Goal: Information Seeking & Learning: Learn about a topic

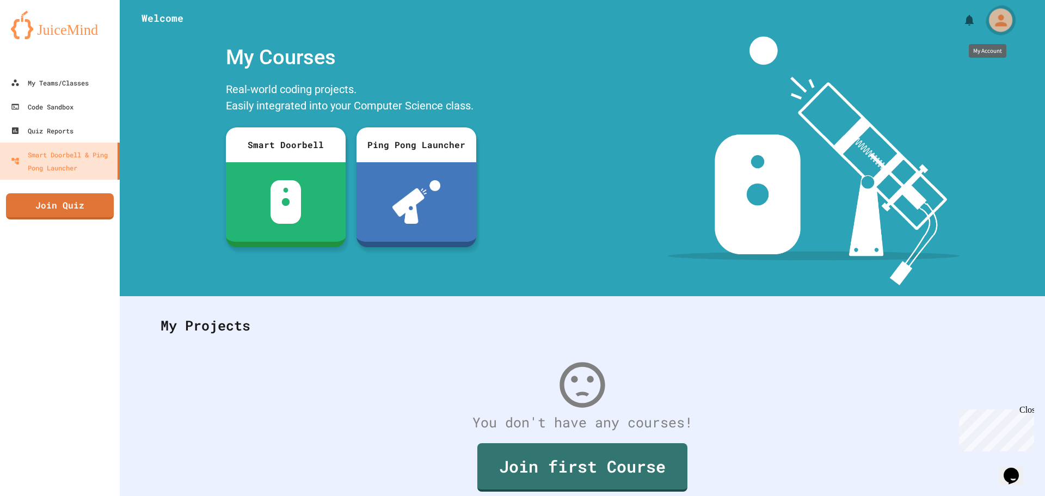
click at [989, 17] on div "My Account" at bounding box center [1000, 19] width 23 height 23
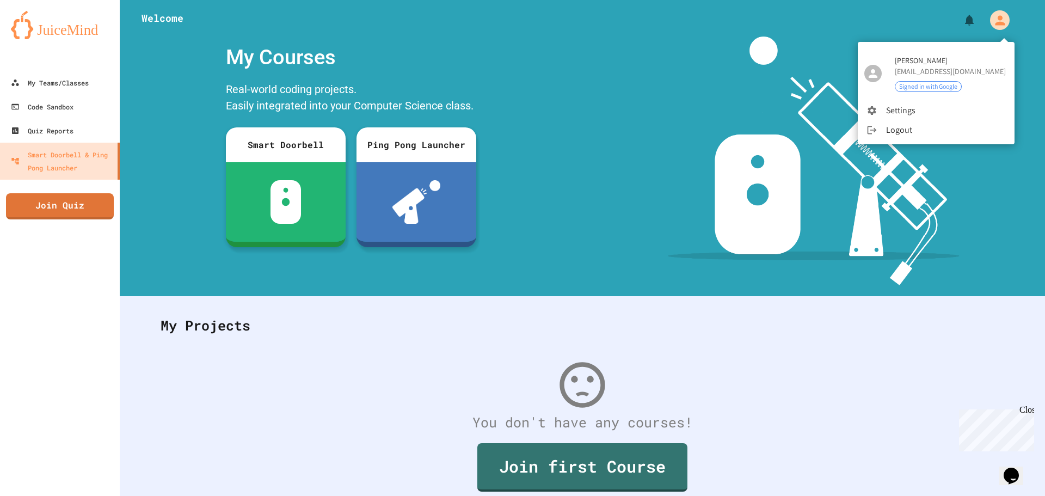
click at [981, 17] on div at bounding box center [522, 248] width 1045 height 496
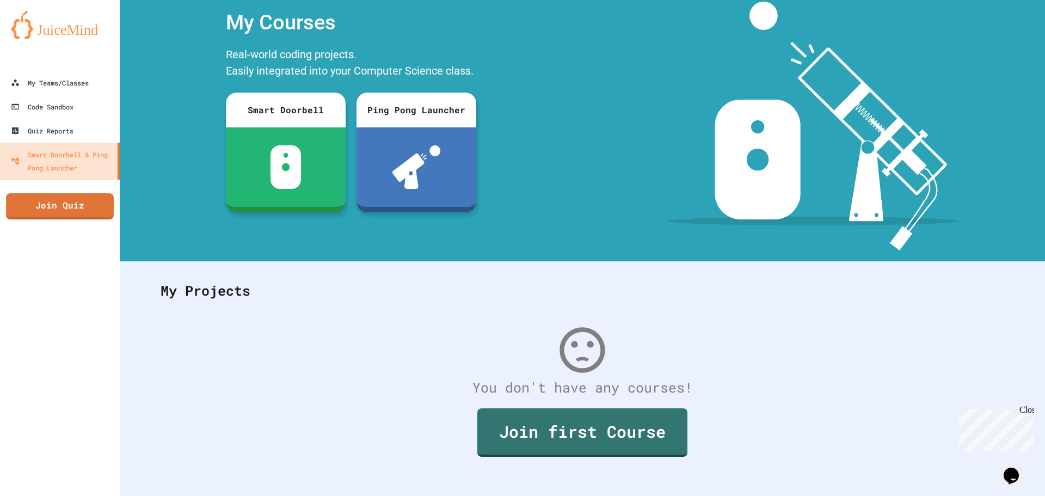
scroll to position [50, 0]
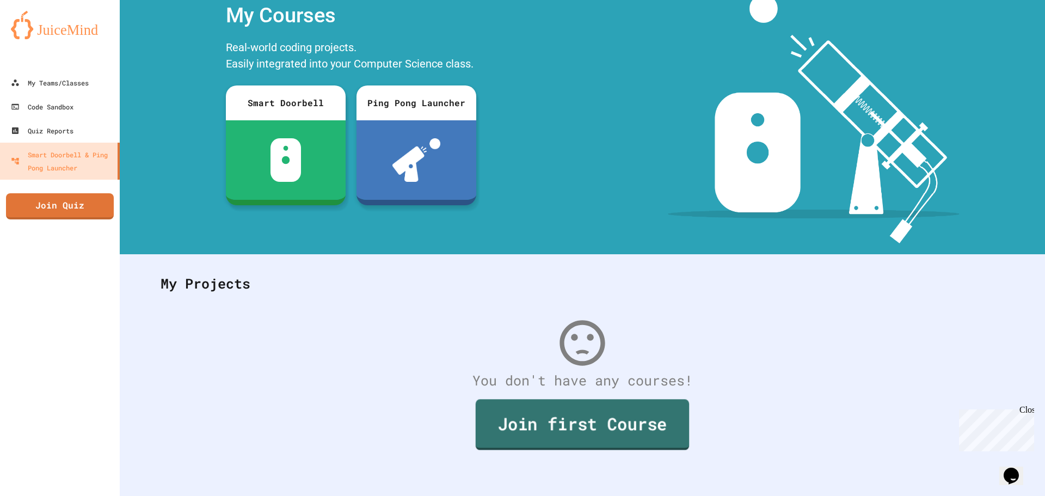
click at [665, 399] on link "Join first Course" at bounding box center [581, 424] width 213 height 51
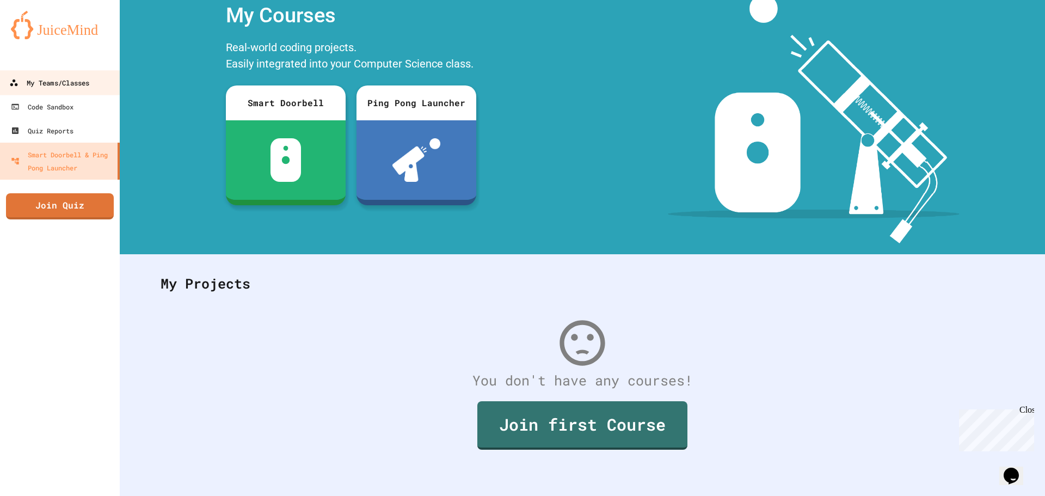
click at [76, 78] on div "My Teams/Classes" at bounding box center [49, 83] width 80 height 14
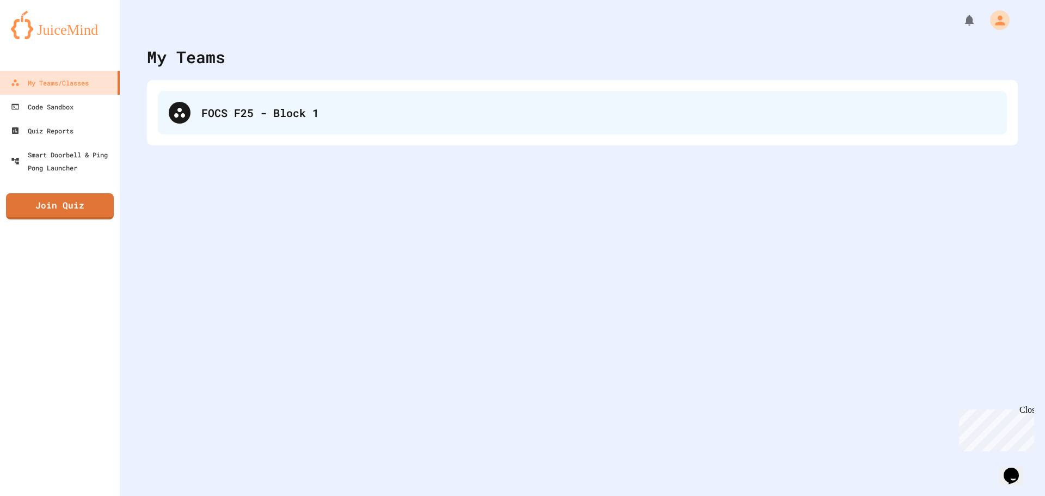
click at [332, 128] on div "FOCS F25 - Block 1" at bounding box center [582, 113] width 849 height 44
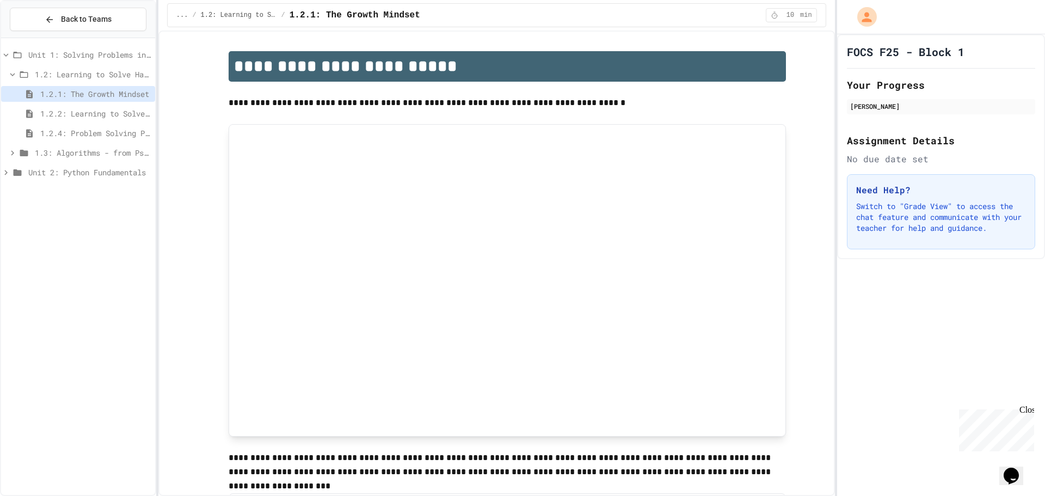
click at [113, 113] on span "1.2.2: Learning to Solve Hard Problems" at bounding box center [95, 113] width 110 height 11
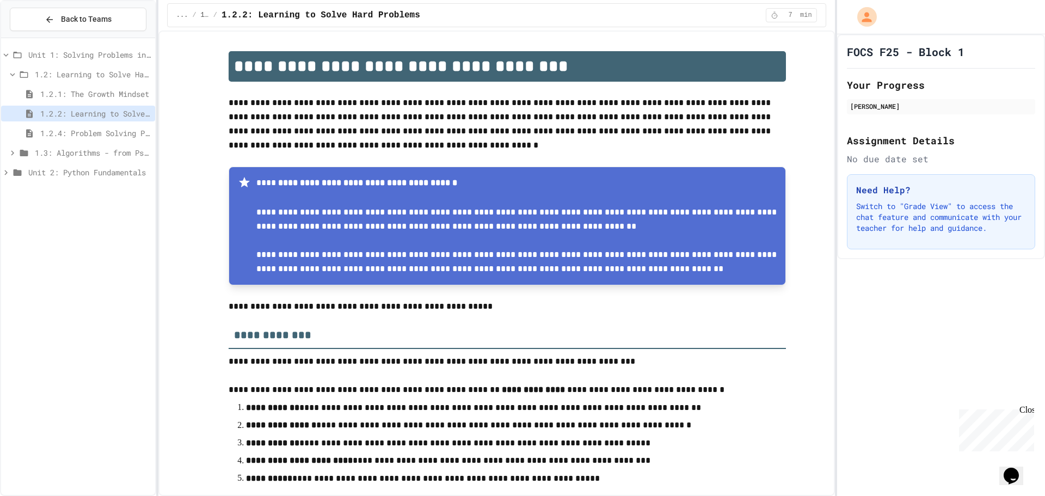
click at [108, 137] on span "1.2.4: Problem Solving Practice" at bounding box center [95, 132] width 110 height 11
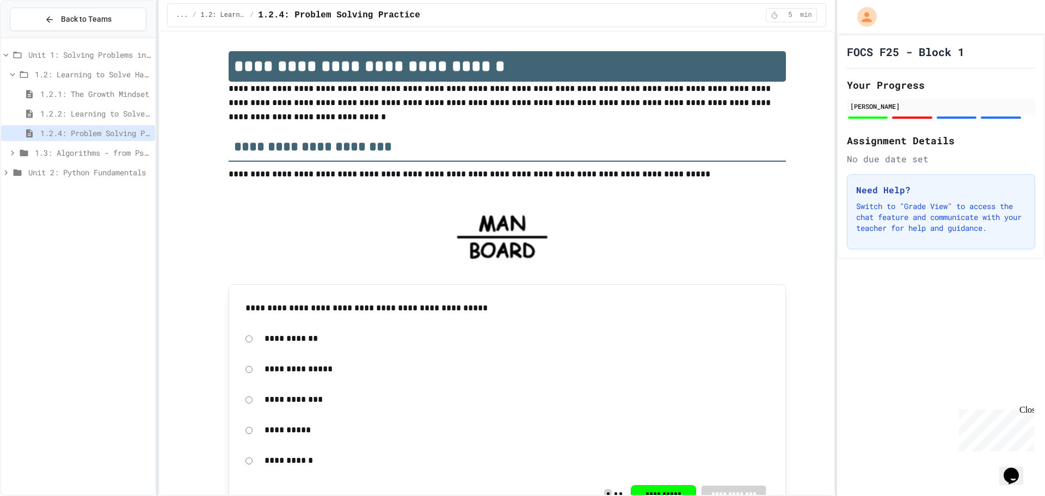
click at [113, 157] on span "1.3: Algorithms - from Pseudocode to Flowcharts" at bounding box center [93, 152] width 116 height 11
click at [116, 172] on span "1.3.1: The Power of Algorithms" at bounding box center [95, 171] width 110 height 11
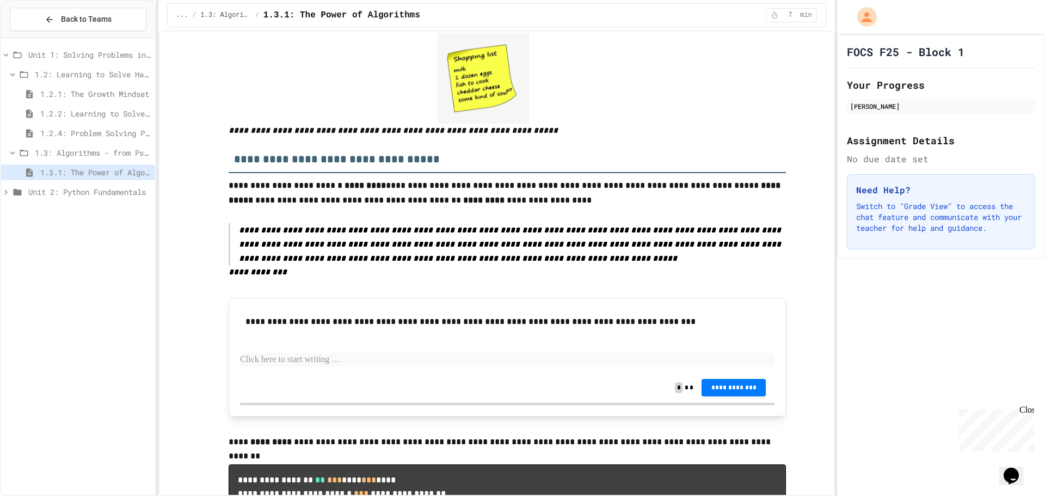
scroll to position [490, 0]
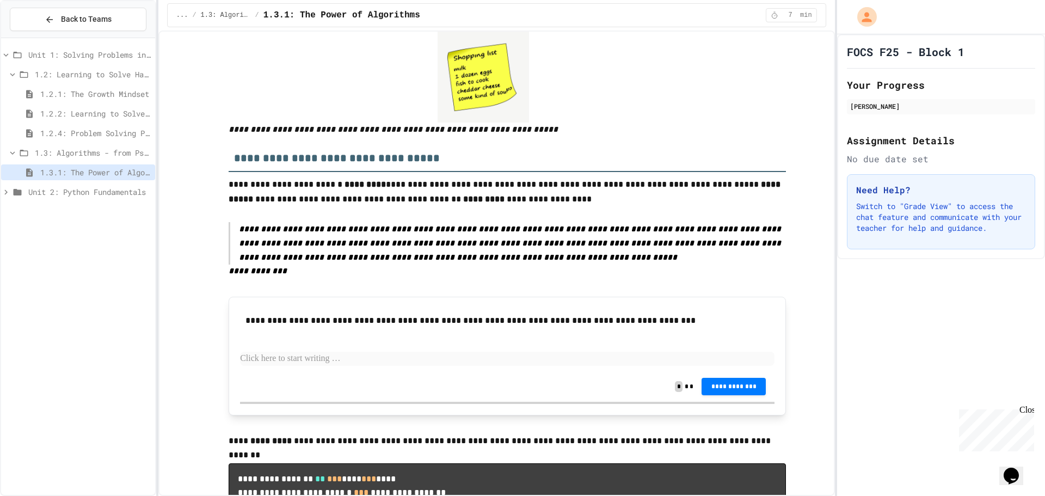
click at [340, 366] on p at bounding box center [507, 358] width 534 height 14
click at [305, 366] on p "**********" at bounding box center [507, 358] width 534 height 14
click at [297, 366] on p "**********" at bounding box center [507, 358] width 534 height 14
click at [724, 390] on span "**********" at bounding box center [733, 385] width 47 height 9
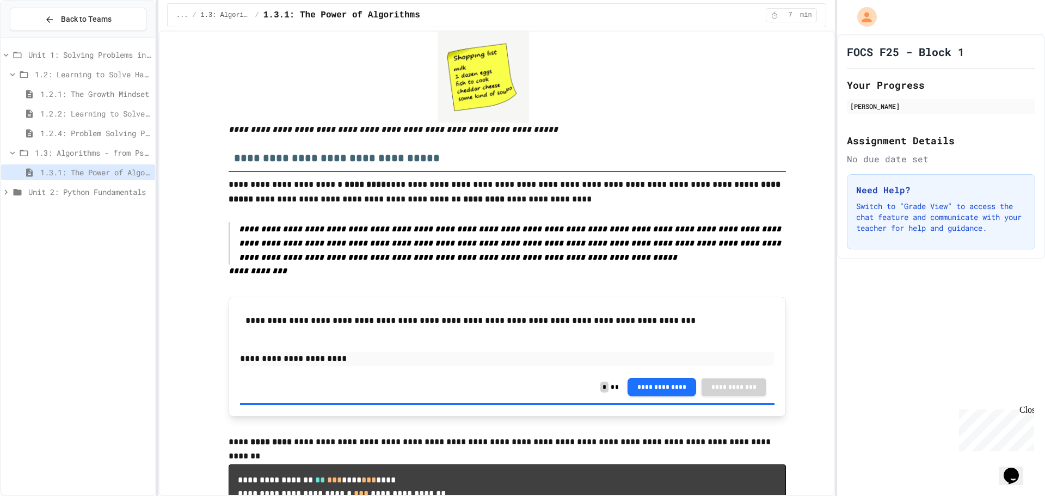
drag, startPoint x: 961, startPoint y: 211, endPoint x: 951, endPoint y: 219, distance: 12.7
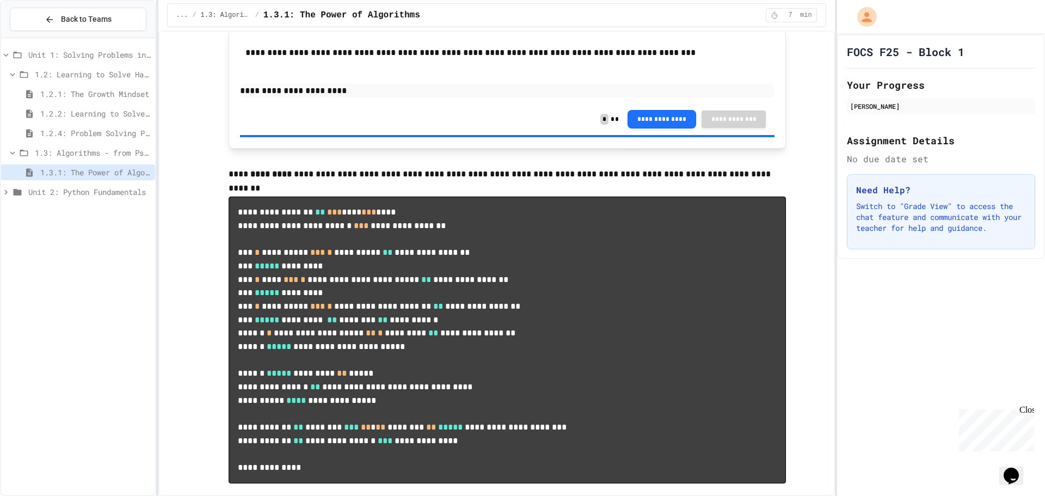
scroll to position [762, 0]
